Goal: Information Seeking & Learning: Find specific fact

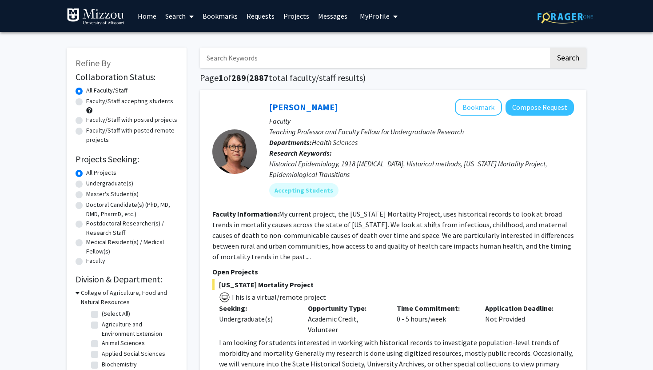
click at [86, 103] on label "Faculty/Staff accepting students" at bounding box center [129, 100] width 87 height 9
click at [86, 102] on input "Faculty/Staff accepting students" at bounding box center [89, 99] width 6 height 6
radio input "true"
click at [287, 64] on input "Search Keywords" at bounding box center [374, 58] width 349 height 20
type input "psychology"
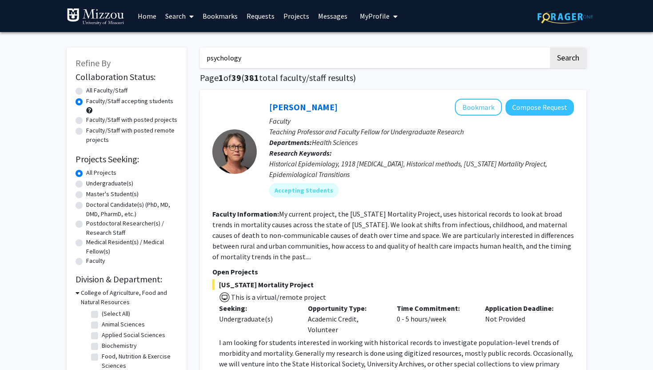
click at [550, 48] on button "Search" at bounding box center [568, 58] width 36 height 20
radio input "true"
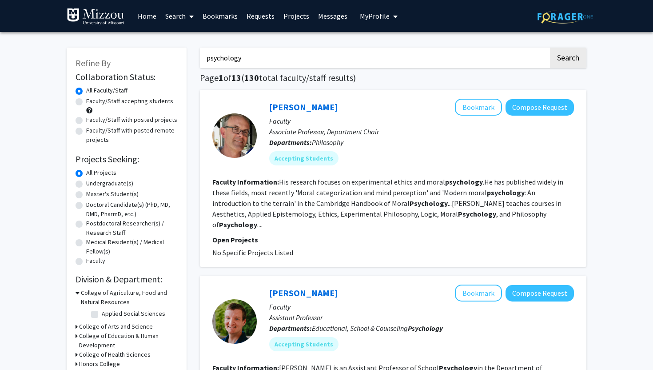
click at [76, 106] on div "Faculty/Staff accepting students" at bounding box center [127, 105] width 102 height 19
click at [86, 99] on label "Faculty/Staff accepting students" at bounding box center [129, 100] width 87 height 9
click at [86, 99] on input "Faculty/Staff accepting students" at bounding box center [89, 99] width 6 height 6
radio input "true"
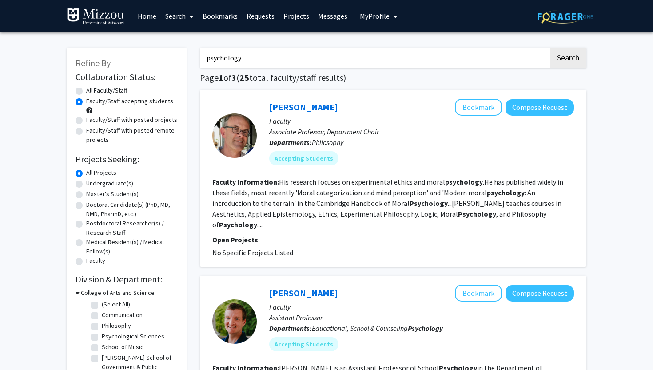
drag, startPoint x: 250, startPoint y: 66, endPoint x: 198, endPoint y: 51, distance: 55.0
type input "neuroscience"
click at [550, 48] on button "Search" at bounding box center [568, 58] width 36 height 20
radio input "true"
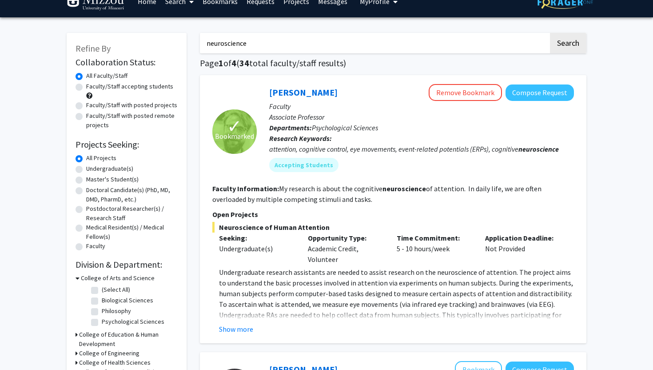
scroll to position [18, 0]
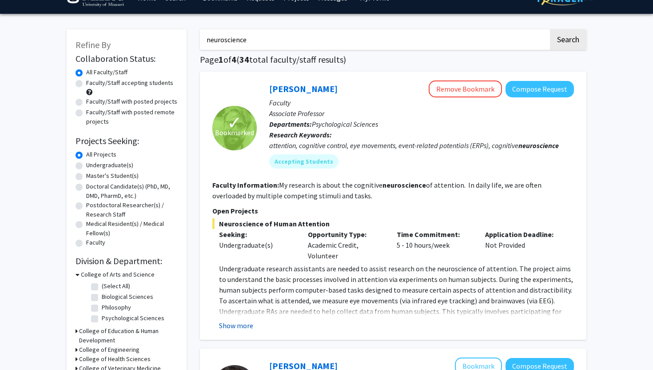
click at [233, 322] on button "Show more" at bounding box center [236, 325] width 34 height 11
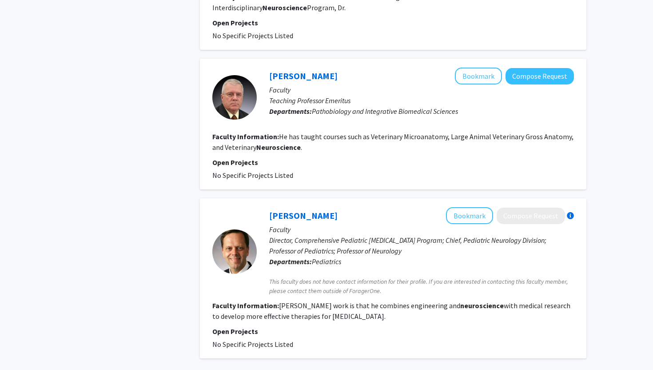
scroll to position [1585, 0]
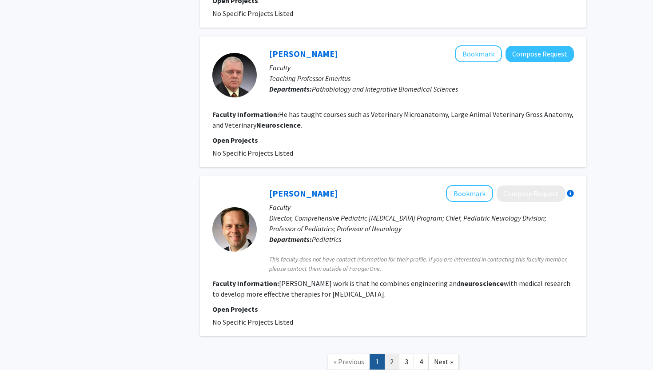
click at [395, 354] on link "2" at bounding box center [391, 362] width 15 height 16
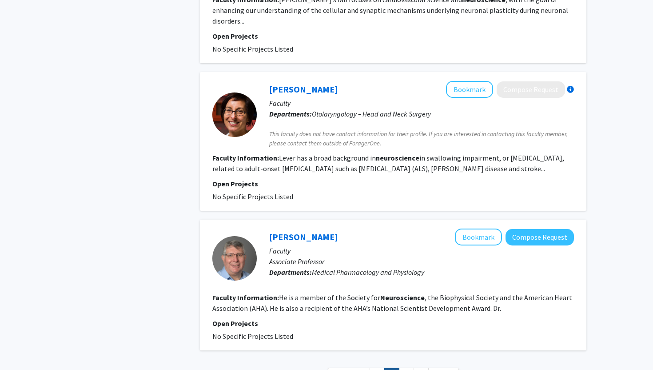
scroll to position [1302, 0]
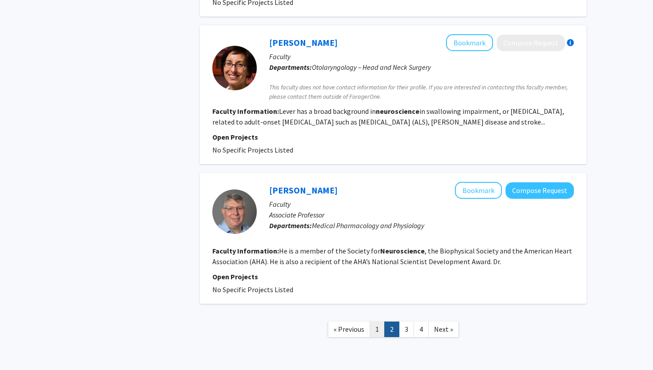
click at [381, 321] on link "1" at bounding box center [377, 329] width 15 height 16
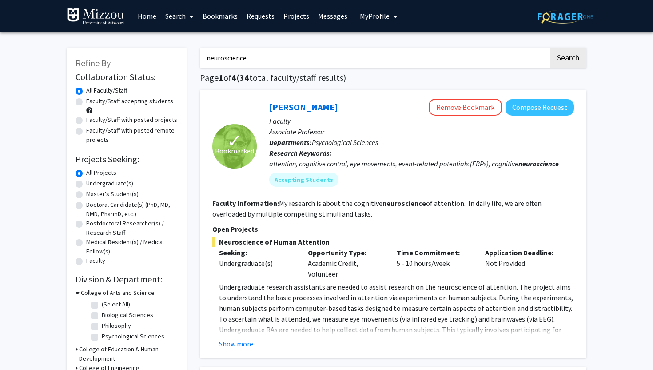
click at [86, 102] on label "Faculty/Staff accepting students" at bounding box center [129, 100] width 87 height 9
click at [86, 102] on input "Faculty/Staff accepting students" at bounding box center [89, 99] width 6 height 6
radio input "true"
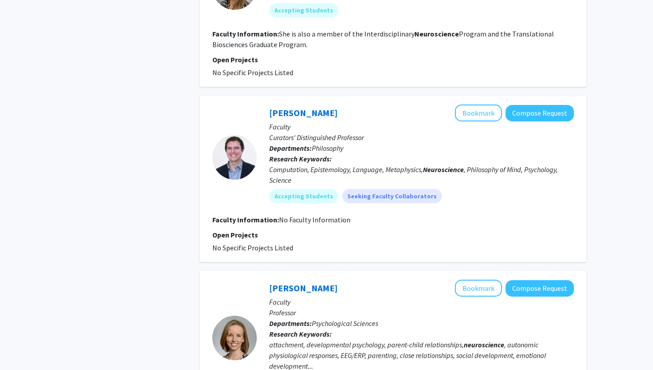
scroll to position [1104, 0]
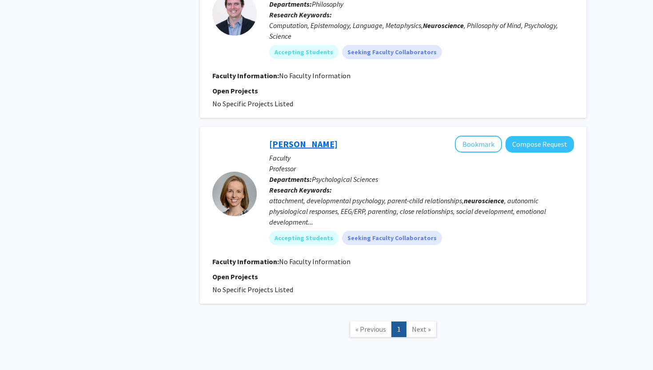
click at [301, 138] on link "[PERSON_NAME]" at bounding box center [303, 143] width 68 height 11
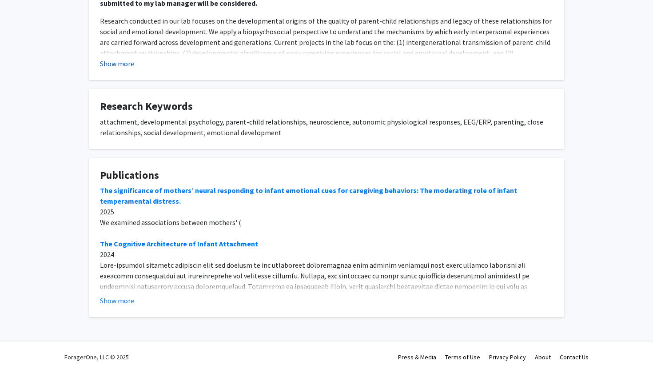
scroll to position [243, 0]
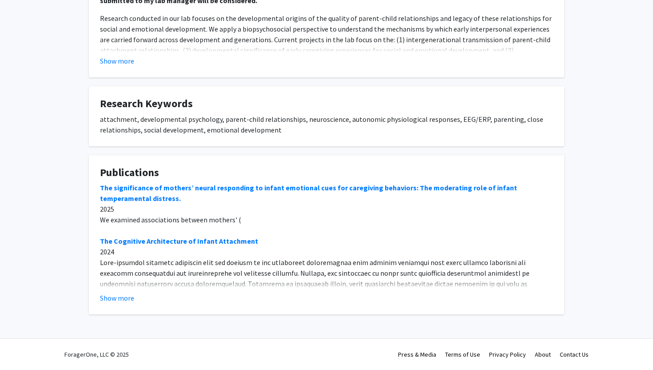
click at [119, 63] on button "Show more" at bounding box center [117, 61] width 34 height 11
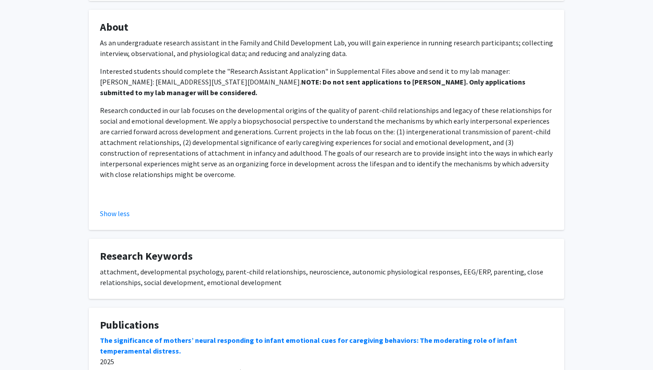
scroll to position [152, 0]
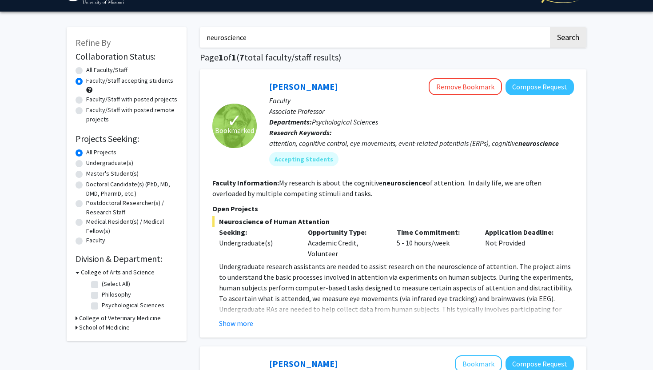
scroll to position [25, 0]
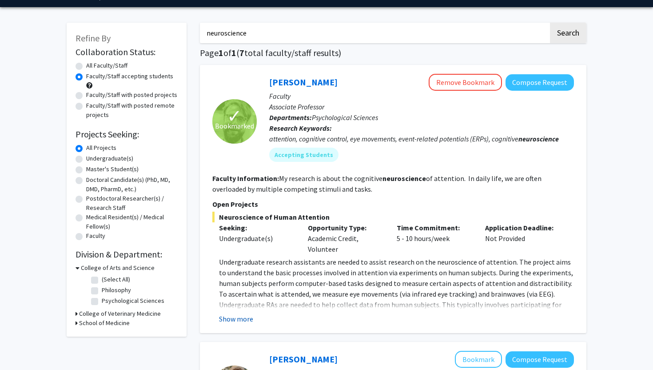
click at [240, 321] on button "Show more" at bounding box center [236, 318] width 34 height 11
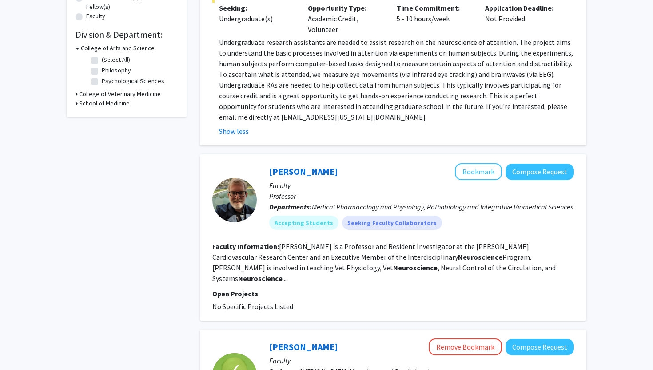
scroll to position [0, 0]
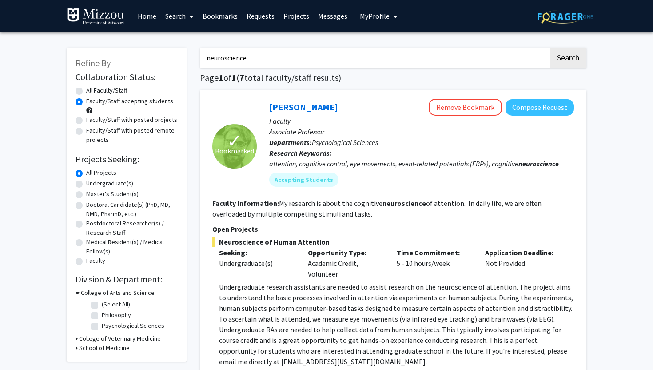
drag, startPoint x: 256, startPoint y: 60, endPoint x: 202, endPoint y: 60, distance: 53.7
click at [202, 60] on input "neuroscience" at bounding box center [374, 58] width 349 height 20
type input "[PERSON_NAME]"
click at [550, 48] on button "Search" at bounding box center [568, 58] width 36 height 20
radio input "true"
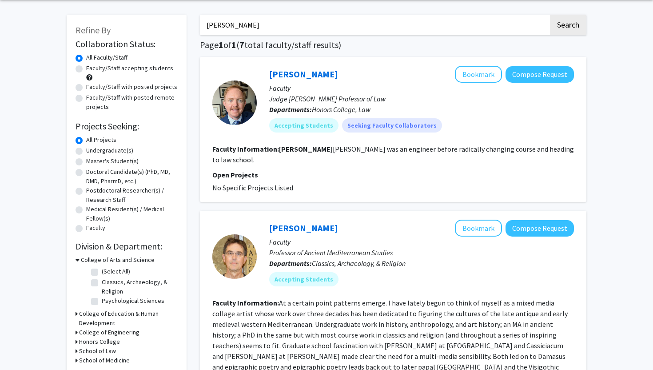
scroll to position [33, 0]
click at [236, 24] on input "[PERSON_NAME]" at bounding box center [374, 24] width 349 height 20
type input "[PERSON_NAME]"
click at [550, 14] on button "Search" at bounding box center [568, 24] width 36 height 20
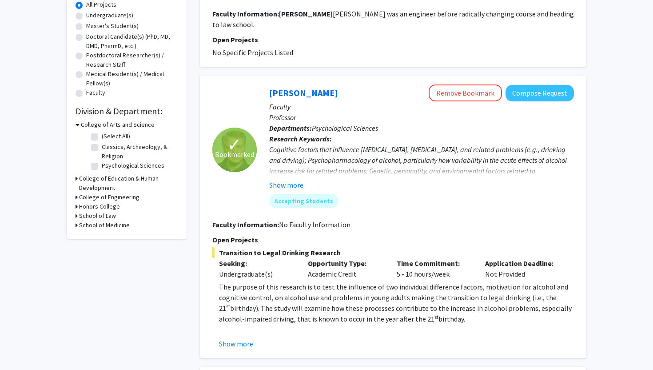
scroll to position [170, 0]
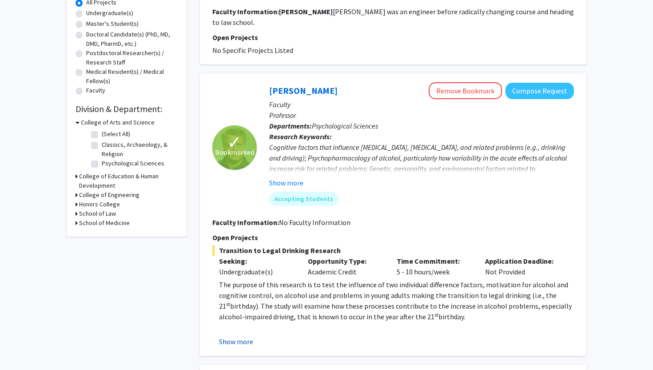
click at [236, 336] on button "Show more" at bounding box center [236, 341] width 34 height 11
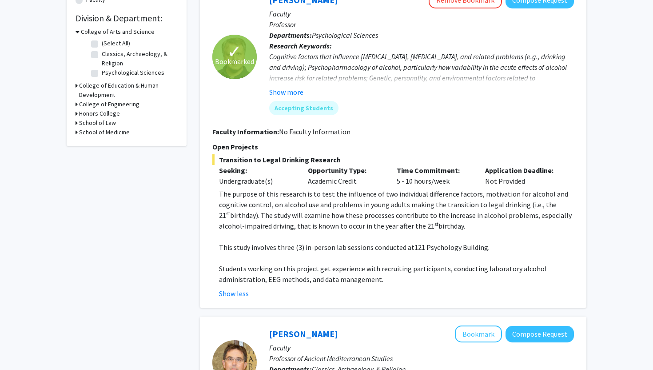
scroll to position [239, 0]
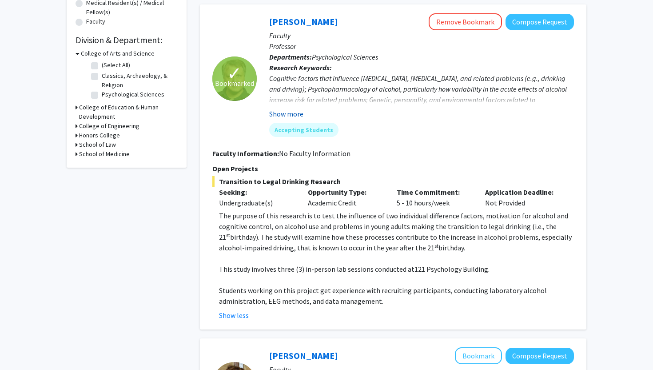
click at [279, 108] on button "Show more" at bounding box center [286, 113] width 34 height 11
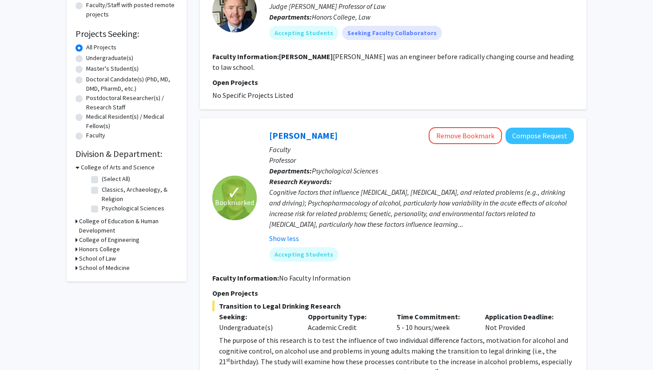
scroll to position [0, 0]
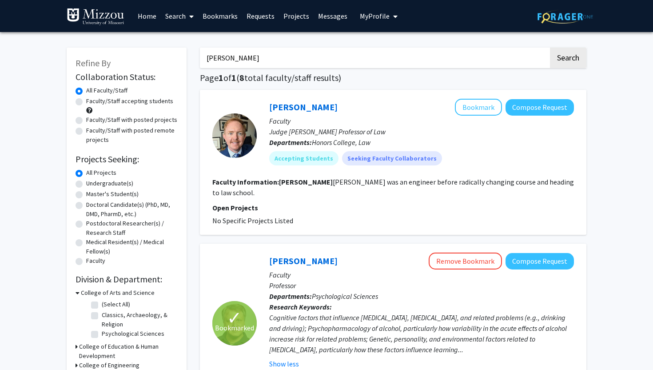
drag, startPoint x: 263, startPoint y: 55, endPoint x: 194, endPoint y: 56, distance: 69.3
type input "[PERSON_NAME]"
click at [550, 48] on button "Search" at bounding box center [568, 58] width 36 height 20
